Goal: Find specific page/section: Find specific page/section

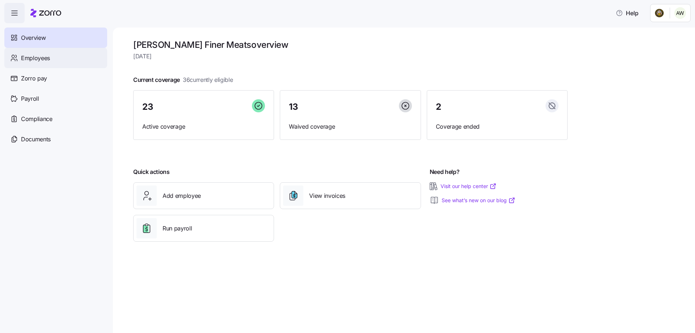
click at [29, 55] on span "Employees" at bounding box center [35, 58] width 29 height 9
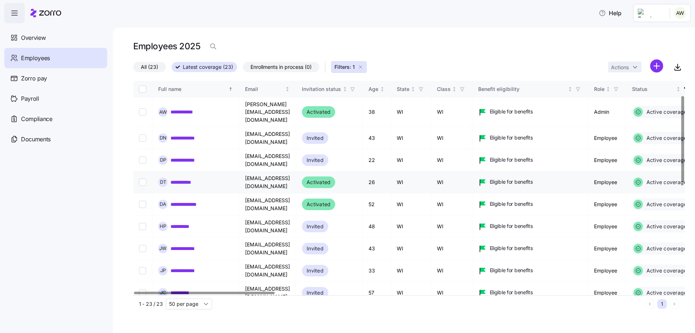
scroll to position [72, 0]
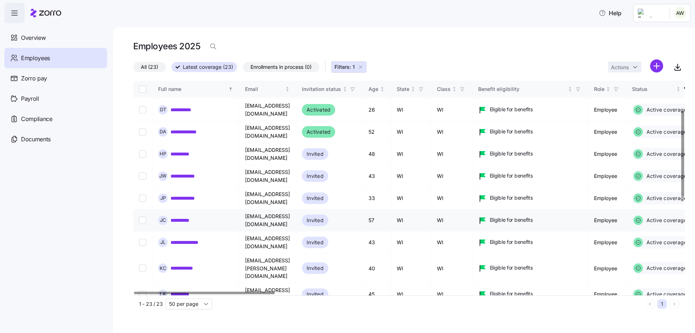
click at [188, 217] on link "**********" at bounding box center [184, 220] width 26 height 7
